Goal: Task Accomplishment & Management: Use online tool/utility

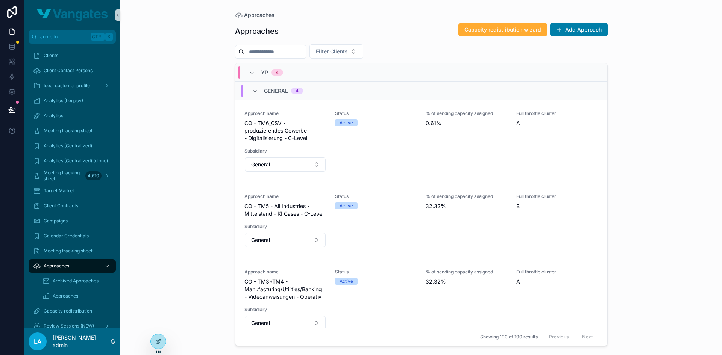
scroll to position [60, 0]
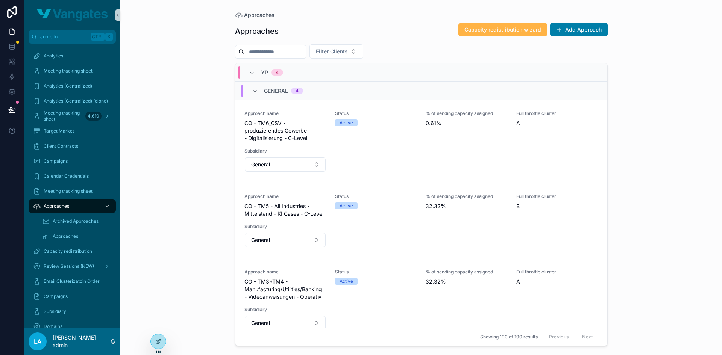
click at [503, 29] on span "Capacity redistribution wizard" at bounding box center [502, 30] width 77 height 8
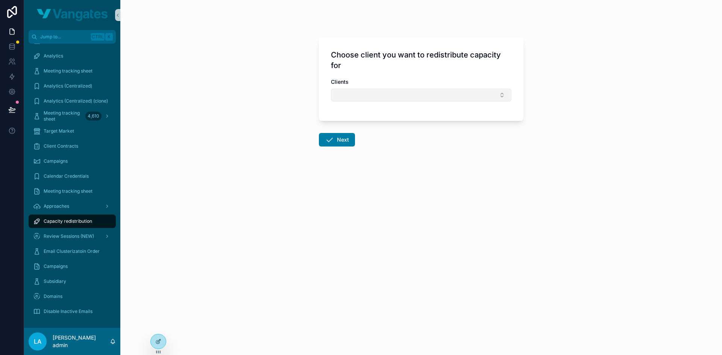
click at [409, 97] on button "Select Button" at bounding box center [421, 95] width 180 height 13
type input "*****"
click at [364, 125] on div "Vangates" at bounding box center [421, 125] width 177 height 12
click at [333, 141] on icon "scrollable content" at bounding box center [329, 141] width 9 height 9
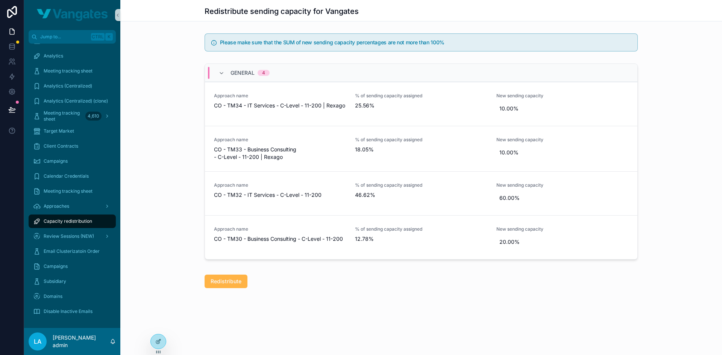
click at [229, 281] on span "Redistribute" at bounding box center [226, 282] width 31 height 8
